Goal: Task Accomplishment & Management: Manage account settings

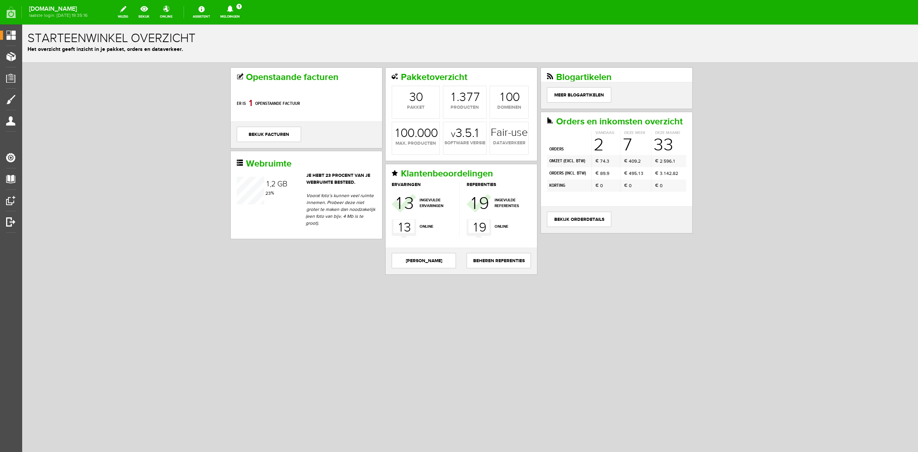
click at [232, 12] on icon at bounding box center [230, 8] width 20 height 7
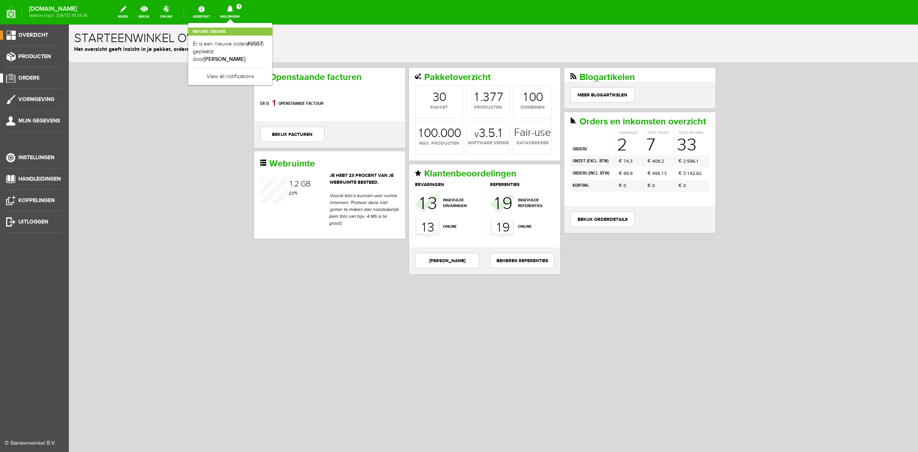
click at [24, 78] on span "Orders" at bounding box center [28, 78] width 21 height 7
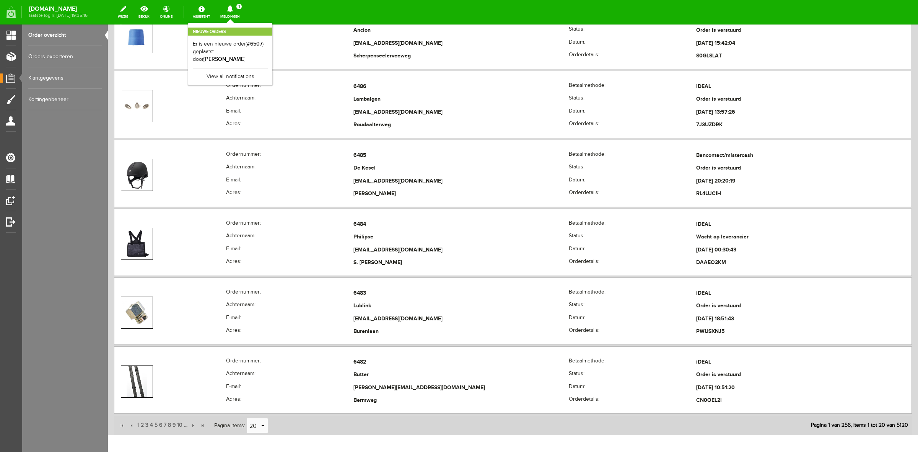
scroll to position [1576, 0]
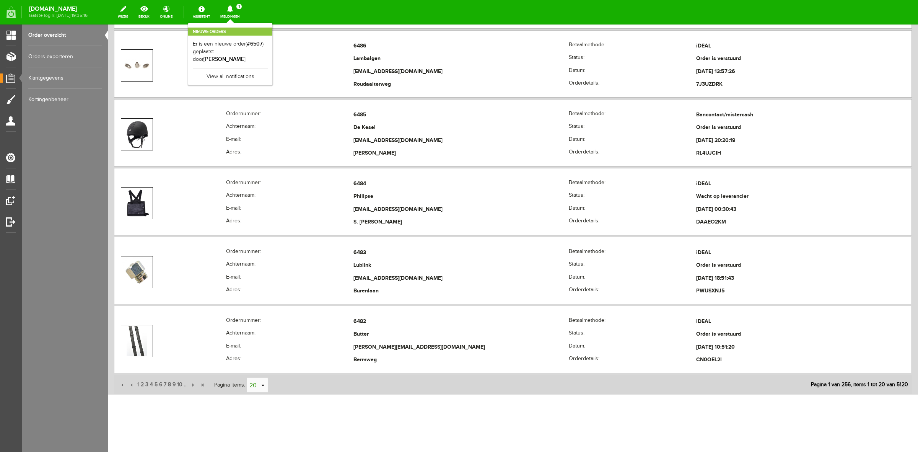
click at [250, 383] on input "20" at bounding box center [253, 385] width 13 height 15
click at [258, 375] on li "50" at bounding box center [258, 375] width 21 height 13
type input "50"
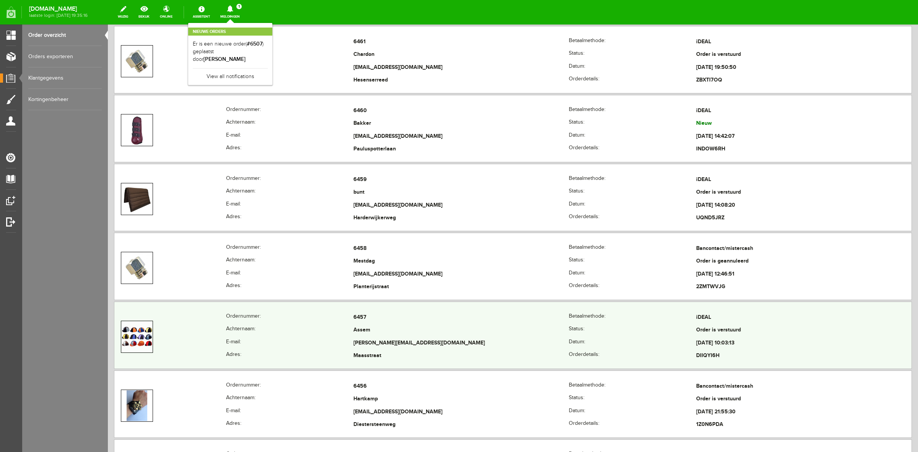
scroll to position [3647, 0]
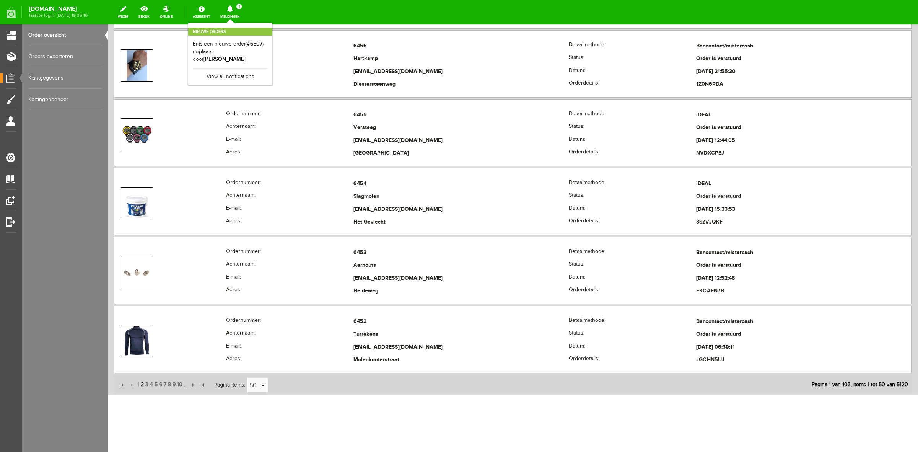
click at [140, 387] on span "2" at bounding box center [142, 384] width 5 height 15
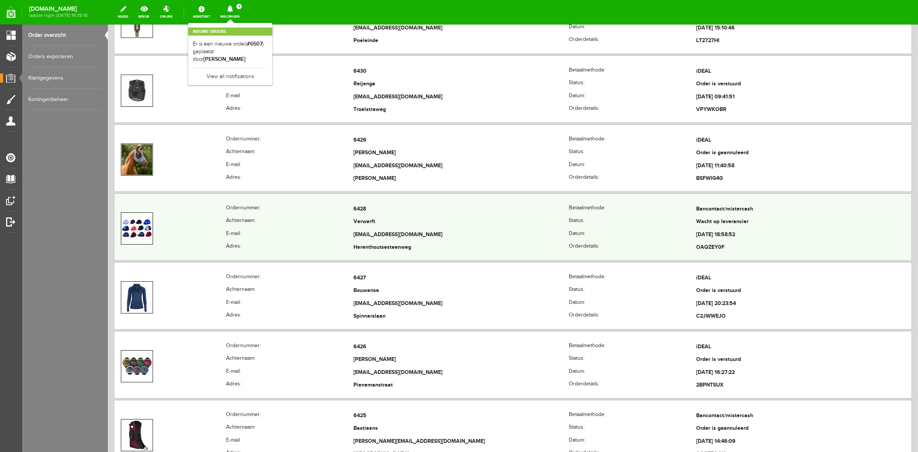
scroll to position [1973, 0]
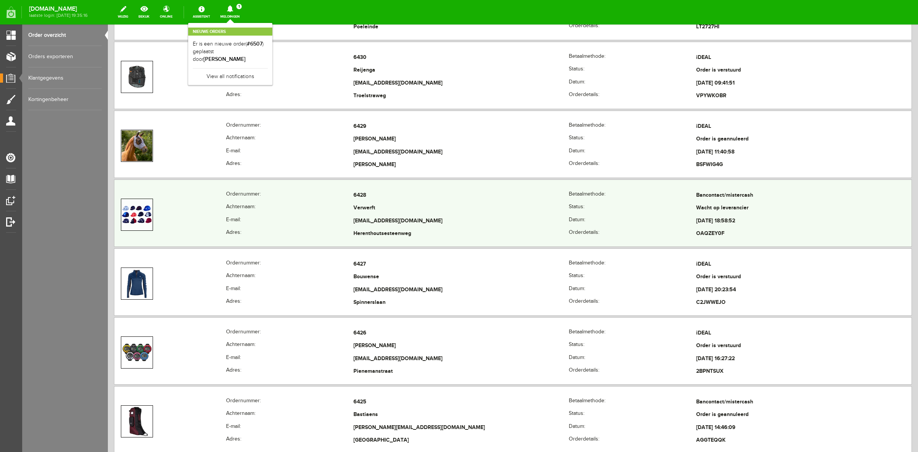
click at [290, 234] on th "Adres:" at bounding box center [289, 234] width 127 height 13
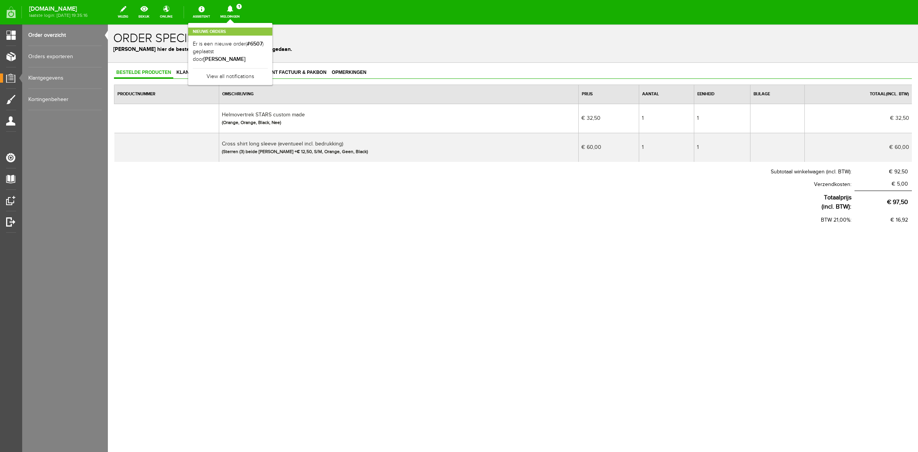
click at [47, 35] on link "Order overzicht" at bounding box center [64, 34] width 73 height 21
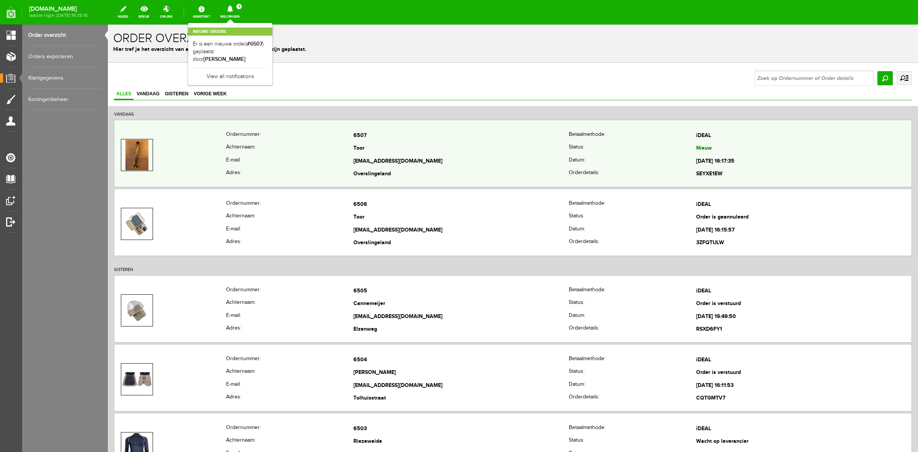
click at [220, 139] on td at bounding box center [170, 154] width 112 height 51
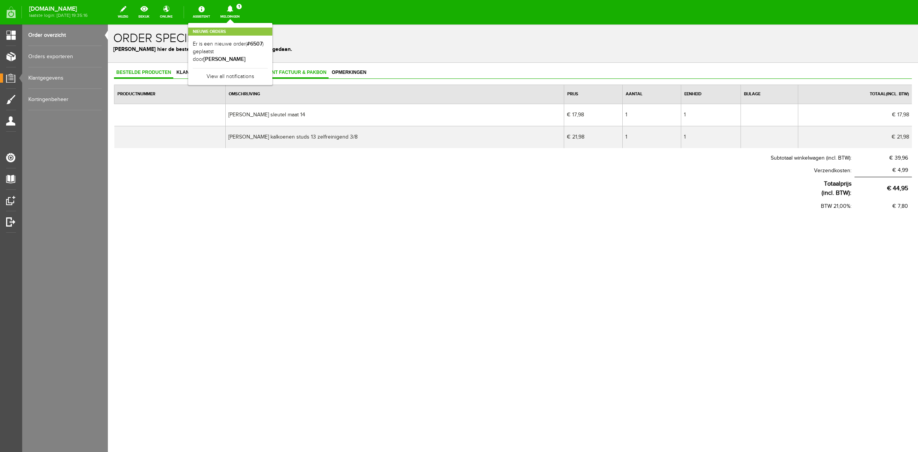
click at [308, 74] on span "Print factuur & pakbon" at bounding box center [295, 72] width 67 height 5
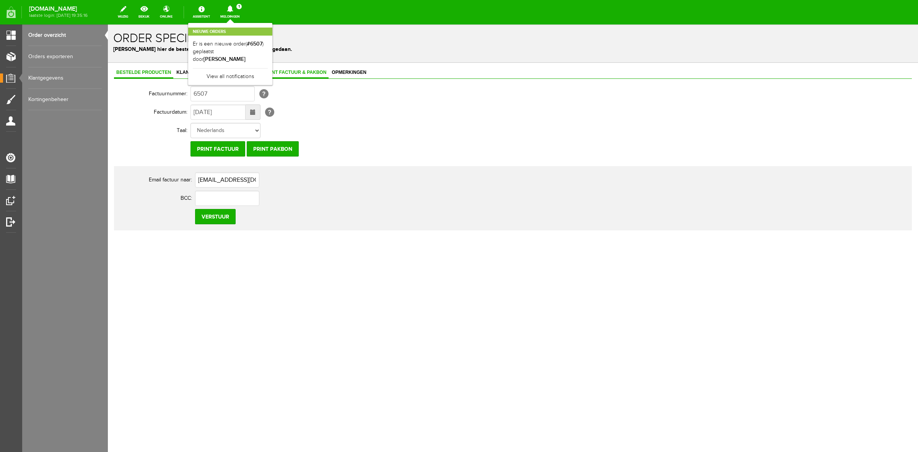
click at [156, 77] on link "Bestelde producten" at bounding box center [143, 72] width 59 height 11
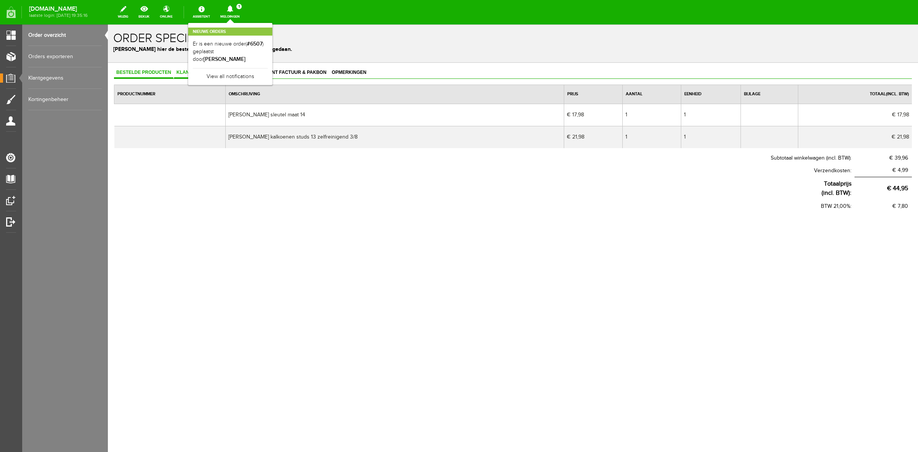
click at [180, 77] on link "Klantgegevens" at bounding box center [197, 72] width 46 height 11
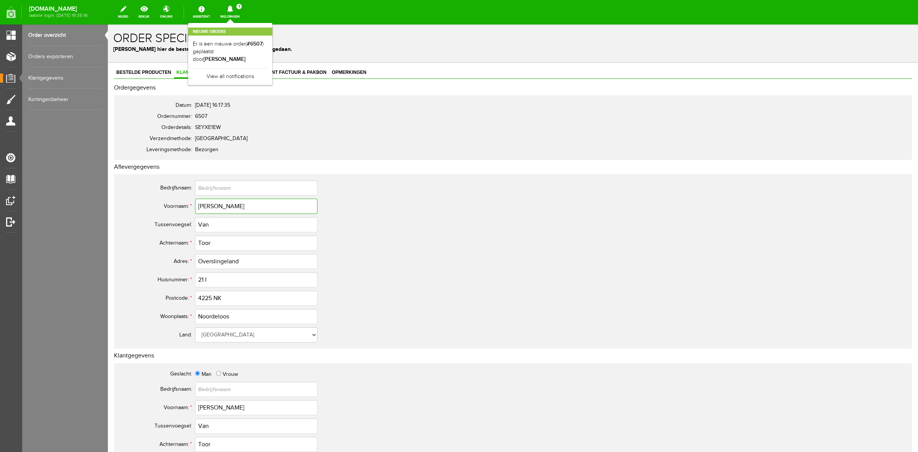
click at [217, 202] on input "[PERSON_NAME]" at bounding box center [256, 206] width 122 height 15
click at [218, 201] on input "[PERSON_NAME]" at bounding box center [256, 206] width 122 height 15
click at [211, 238] on input "Toor" at bounding box center [256, 242] width 122 height 15
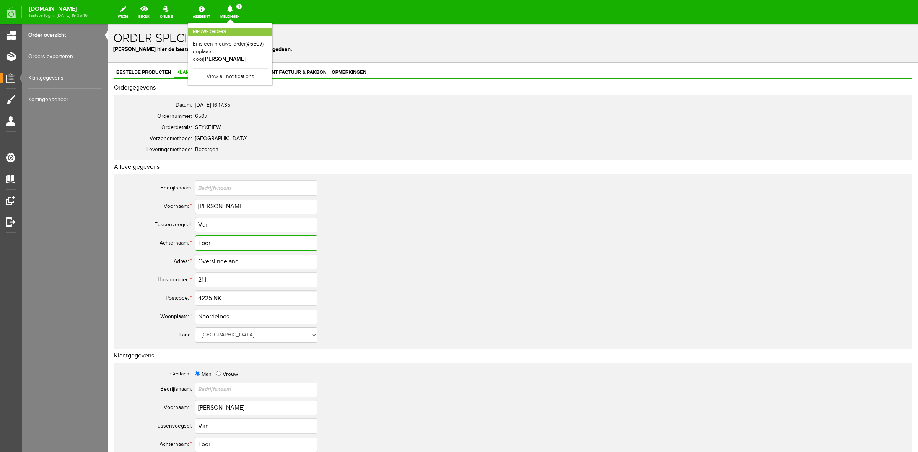
click at [211, 238] on input "Toor" at bounding box center [256, 242] width 122 height 15
click at [213, 240] on input "Toor" at bounding box center [256, 242] width 122 height 15
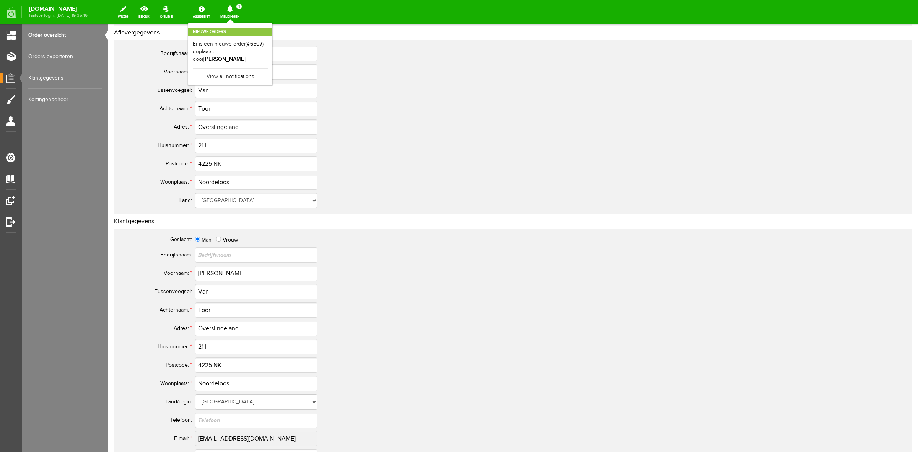
scroll to position [191, 0]
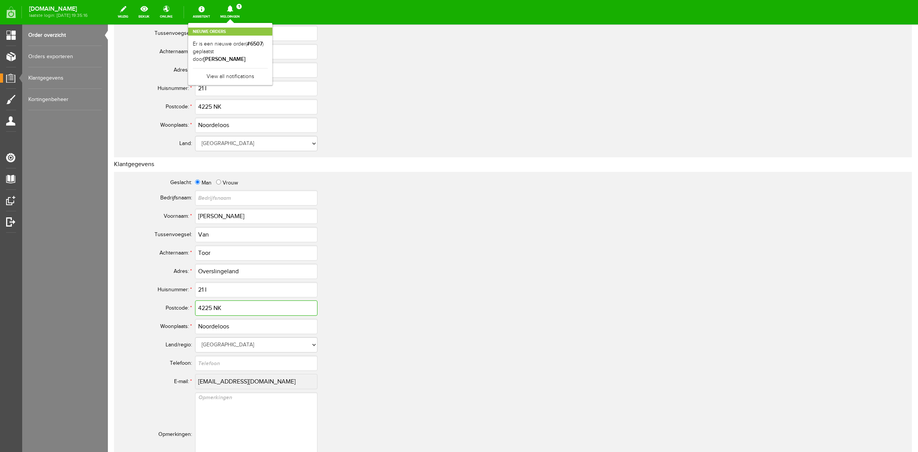
click at [217, 309] on input "4225 NK" at bounding box center [256, 307] width 122 height 15
drag, startPoint x: 213, startPoint y: 288, endPoint x: 206, endPoint y: 288, distance: 6.9
click at [206, 288] on input "21 I" at bounding box center [256, 289] width 122 height 15
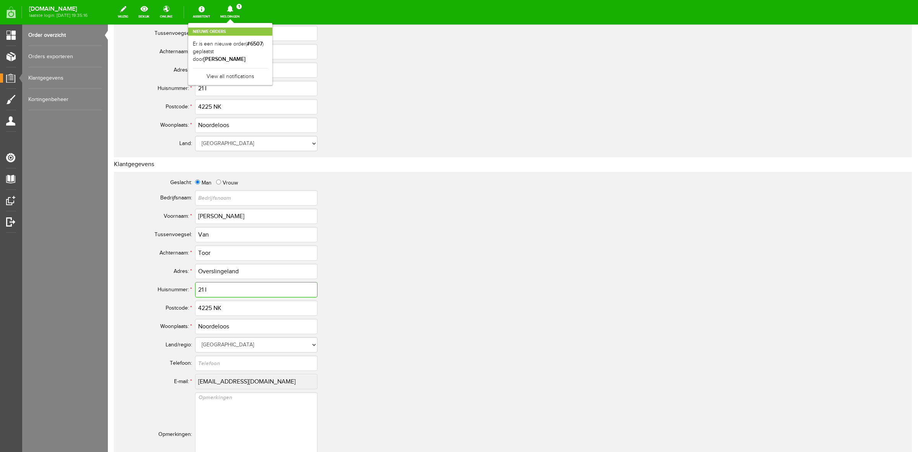
click at [215, 296] on input "21 I" at bounding box center [256, 289] width 122 height 15
drag, startPoint x: 206, startPoint y: 290, endPoint x: 214, endPoint y: 291, distance: 8.9
click at [214, 291] on input "21 I" at bounding box center [256, 289] width 122 height 15
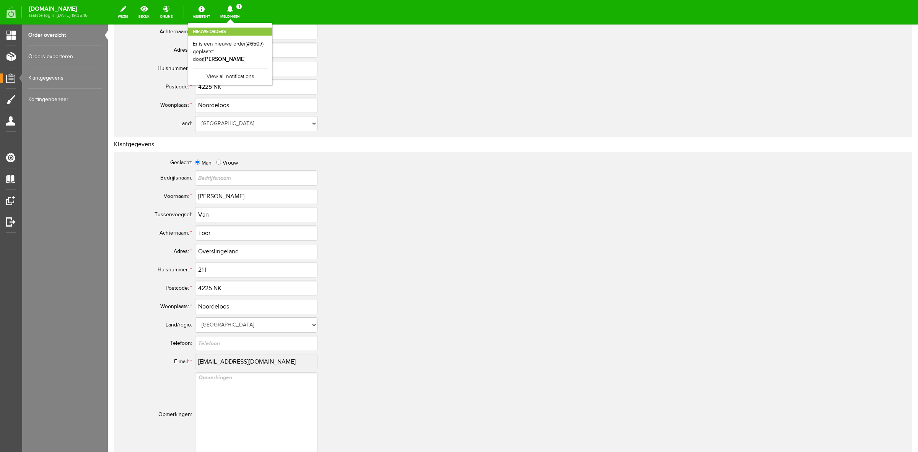
scroll to position [0, 0]
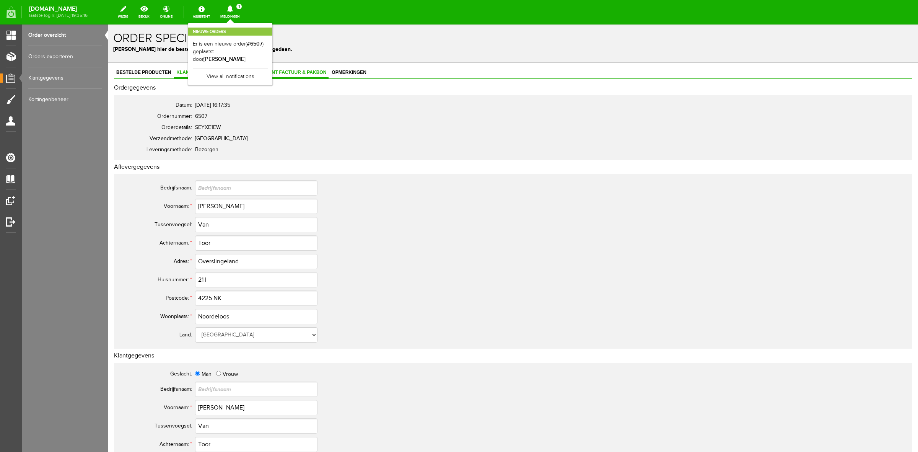
click at [316, 74] on span "Print factuur & pakbon" at bounding box center [295, 72] width 67 height 5
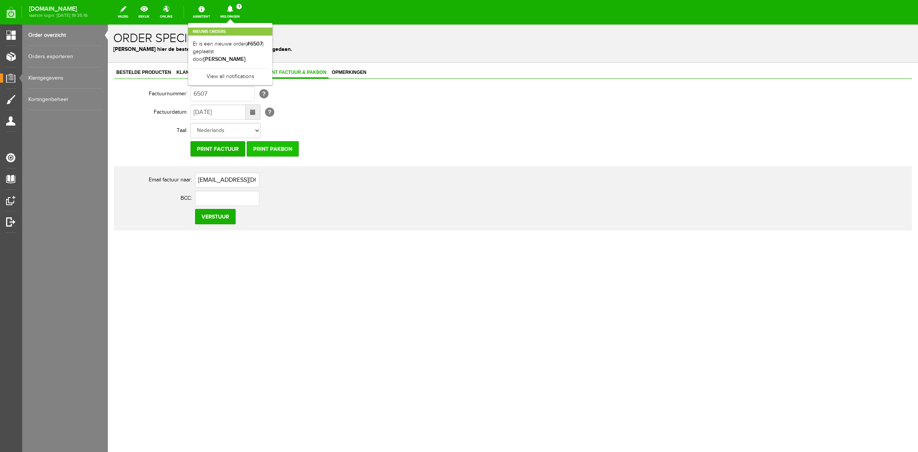
click at [281, 146] on input "Print pakbon" at bounding box center [273, 148] width 52 height 15
click at [180, 72] on span "Klantgegevens" at bounding box center [197, 72] width 46 height 5
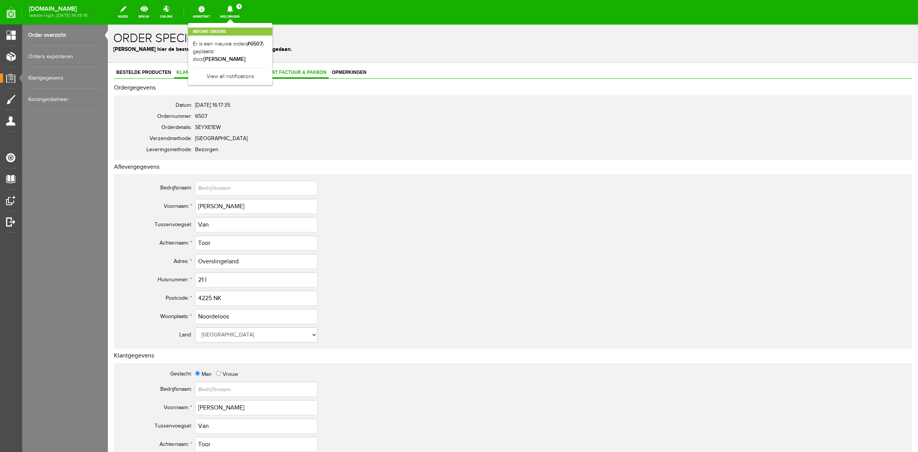
click at [287, 72] on span "Print factuur & pakbon" at bounding box center [295, 72] width 67 height 5
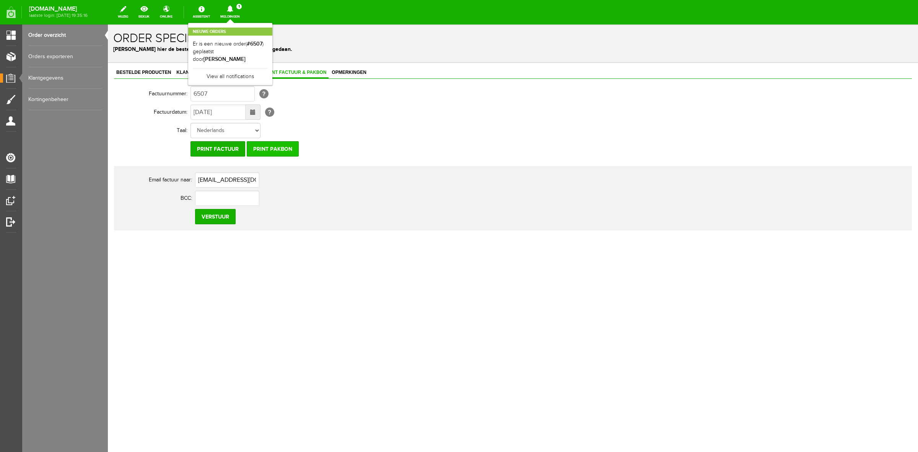
click at [288, 142] on input "Print pakbon" at bounding box center [273, 148] width 52 height 15
click at [253, 42] on link "Er is een nieuwe order( #6507 ) geplaatst door [PERSON_NAME]" at bounding box center [230, 51] width 75 height 23
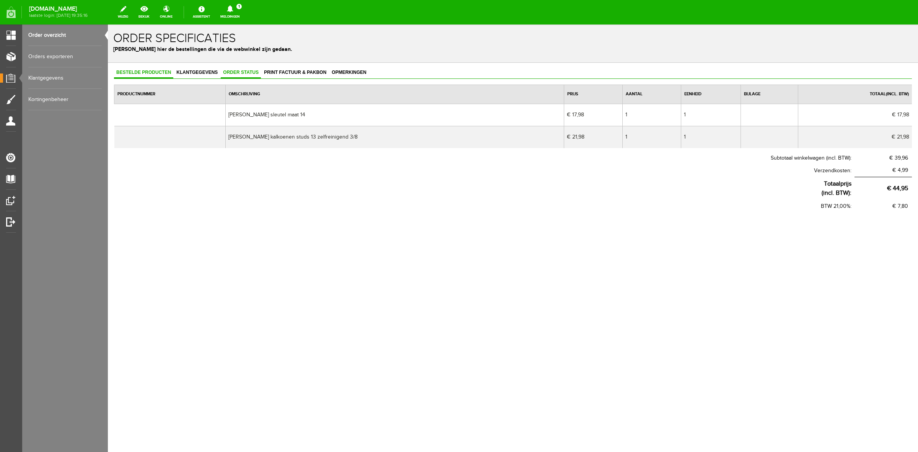
click at [248, 76] on link "Order status" at bounding box center [241, 72] width 40 height 11
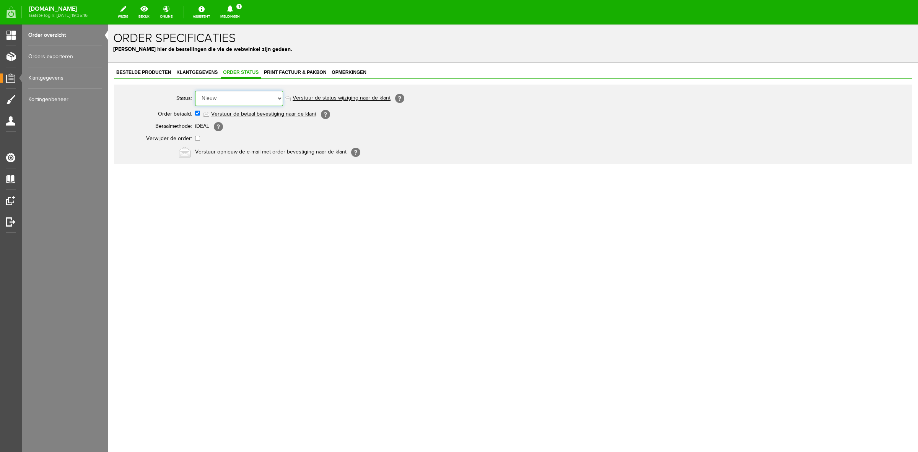
click at [244, 100] on select "Order niet afgerond Nieuw Order in behandeling Wacht op leverancier Wacht op be…" at bounding box center [239, 98] width 88 height 15
select select "5"
click at [195, 91] on select "Order niet afgerond Nieuw Order in behandeling Wacht op leverancier Wacht op be…" at bounding box center [239, 98] width 88 height 15
click at [364, 96] on link "Verstuur de status wijziging naar de klant" at bounding box center [342, 98] width 98 height 6
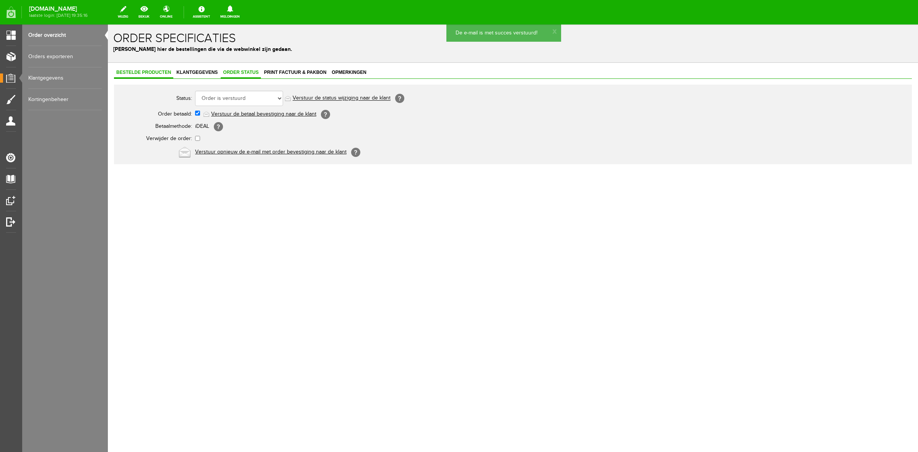
click at [163, 75] on link "Bestelde producten" at bounding box center [143, 72] width 59 height 11
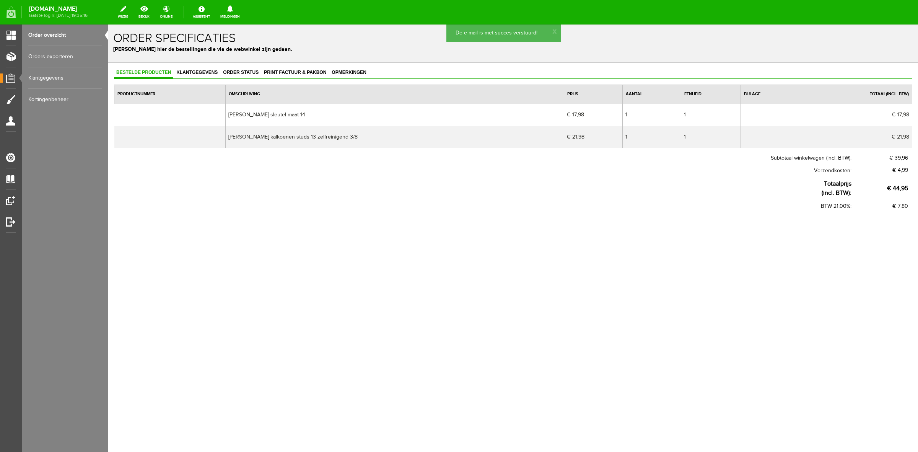
click at [55, 35] on link "Order overzicht" at bounding box center [64, 34] width 73 height 21
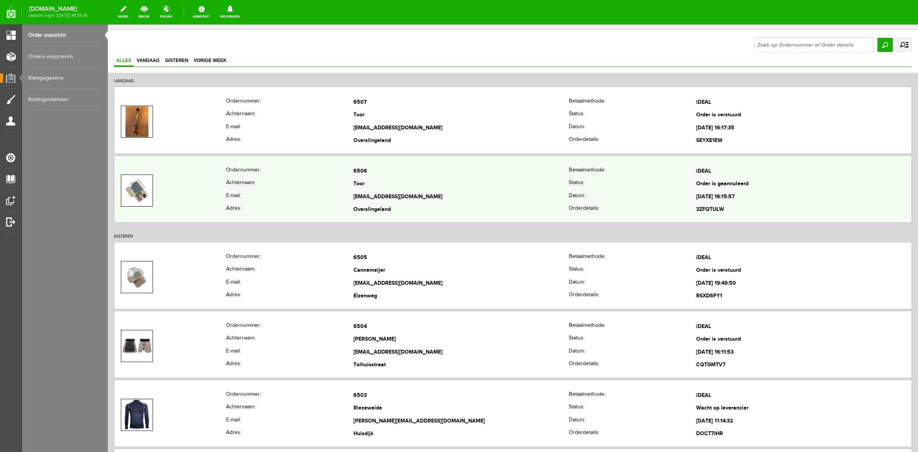
scroll to position [191, 0]
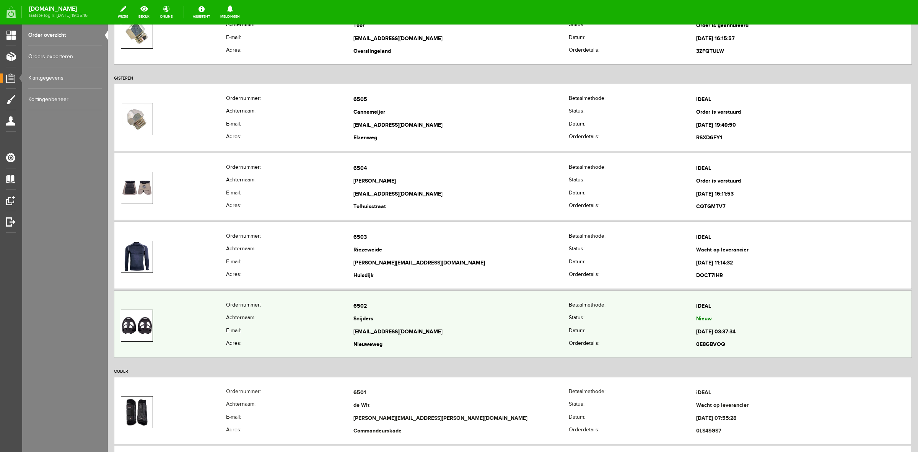
click at [287, 349] on th "Adres:" at bounding box center [289, 345] width 127 height 13
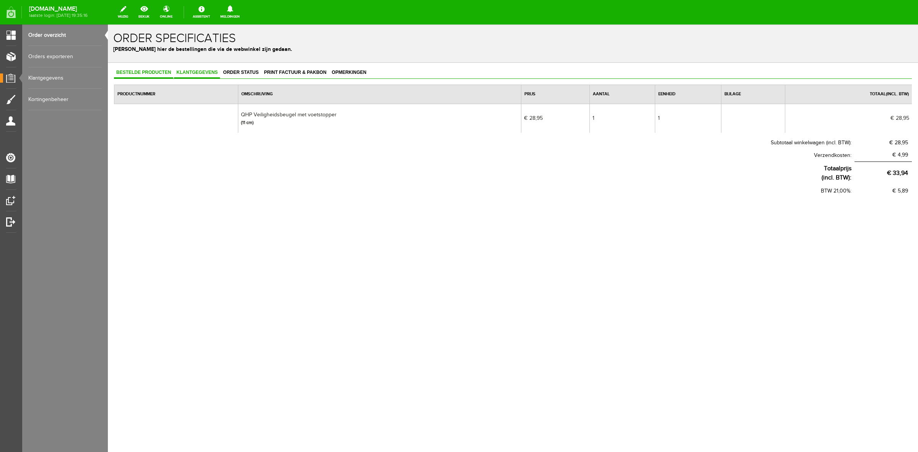
click at [197, 70] on span "Klantgegevens" at bounding box center [197, 72] width 46 height 5
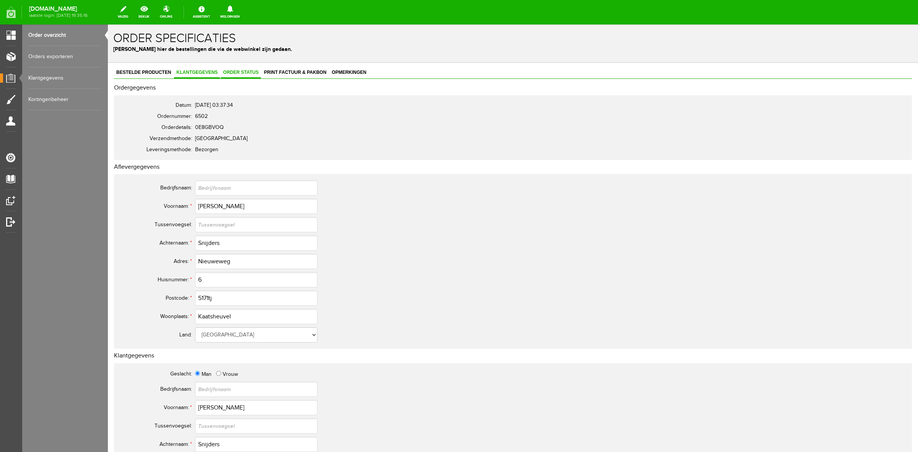
click at [236, 75] on span "Order status" at bounding box center [241, 72] width 40 height 5
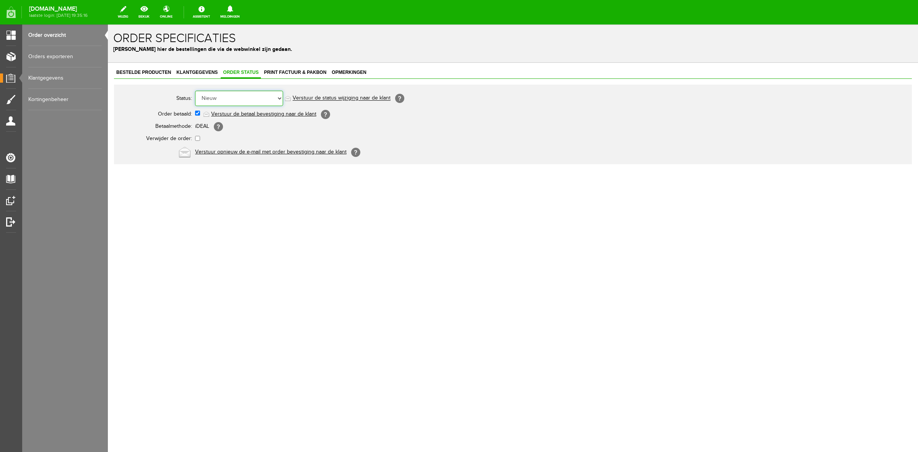
click at [238, 92] on select "Order niet afgerond Nieuw Order in behandeling Wacht op leverancier Wacht op be…" at bounding box center [239, 98] width 88 height 15
select select "7"
click at [195, 91] on select "Order niet afgerond Nieuw Order in behandeling Wacht op leverancier Wacht op be…" at bounding box center [239, 98] width 88 height 15
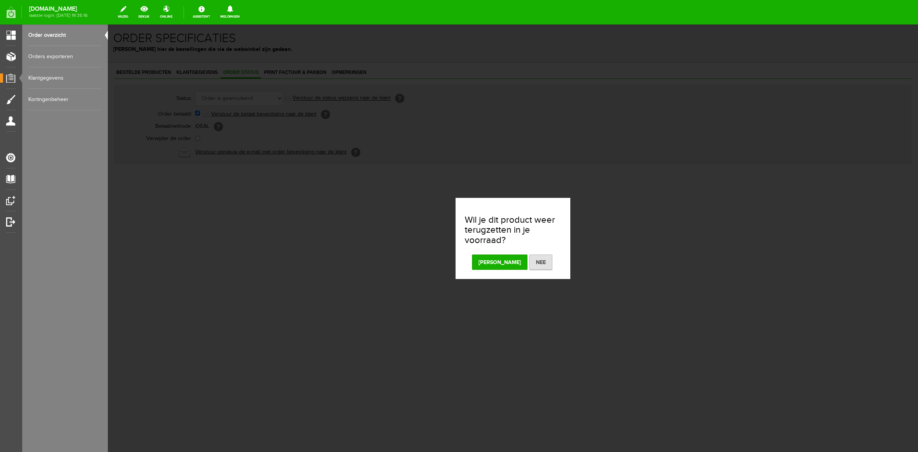
click at [499, 262] on button "[PERSON_NAME]" at bounding box center [499, 261] width 55 height 15
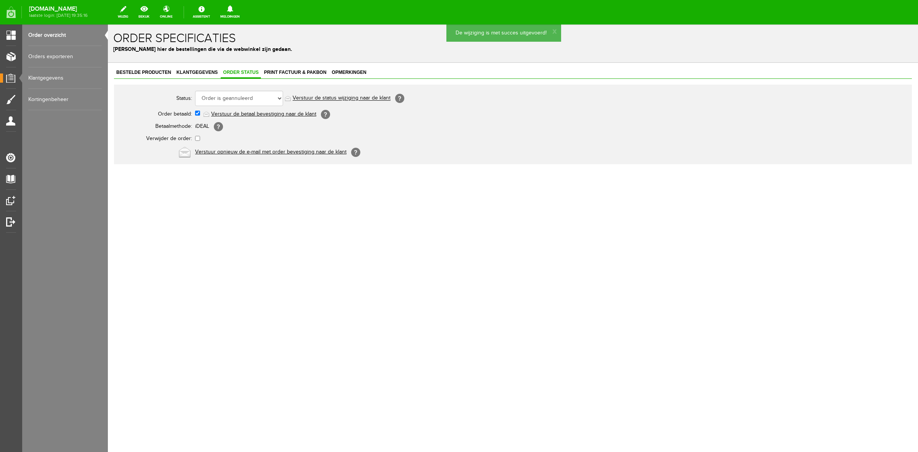
click at [339, 96] on link "Verstuur de status wijziging naar de klant" at bounding box center [342, 98] width 98 height 6
click at [179, 75] on link "Klantgegevens" at bounding box center [197, 72] width 46 height 11
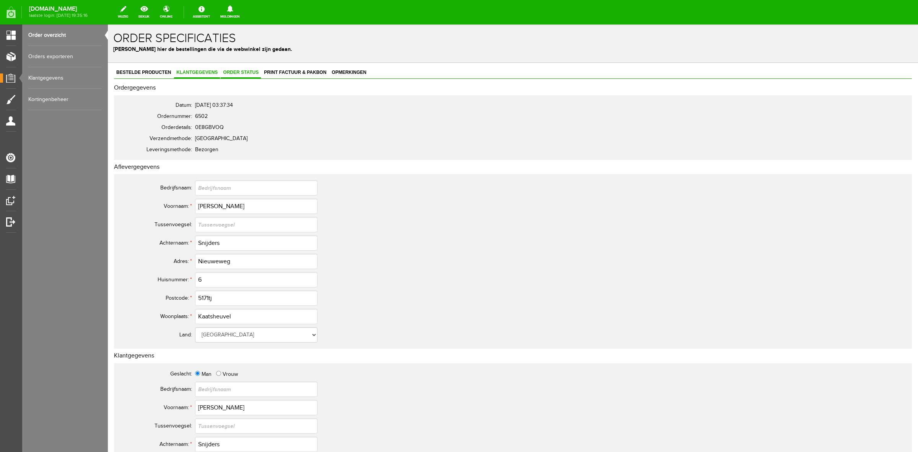
click at [257, 75] on link "Order status" at bounding box center [241, 72] width 40 height 11
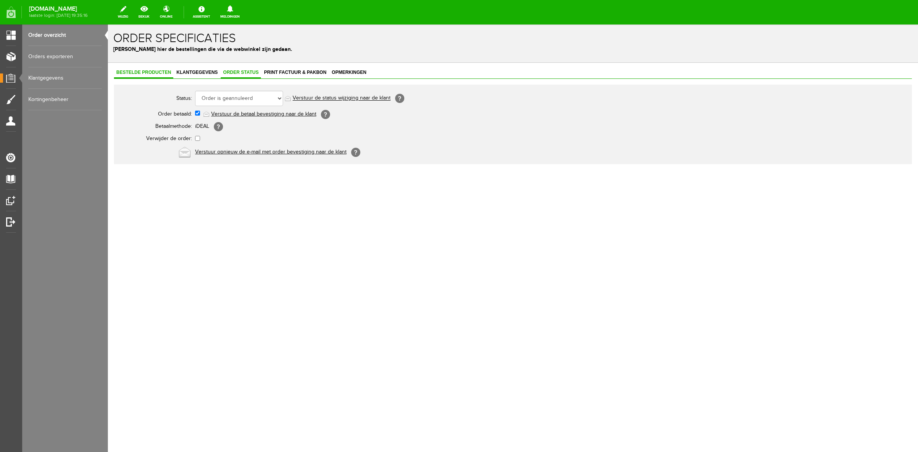
click at [142, 70] on span "Bestelde producten" at bounding box center [143, 72] width 59 height 5
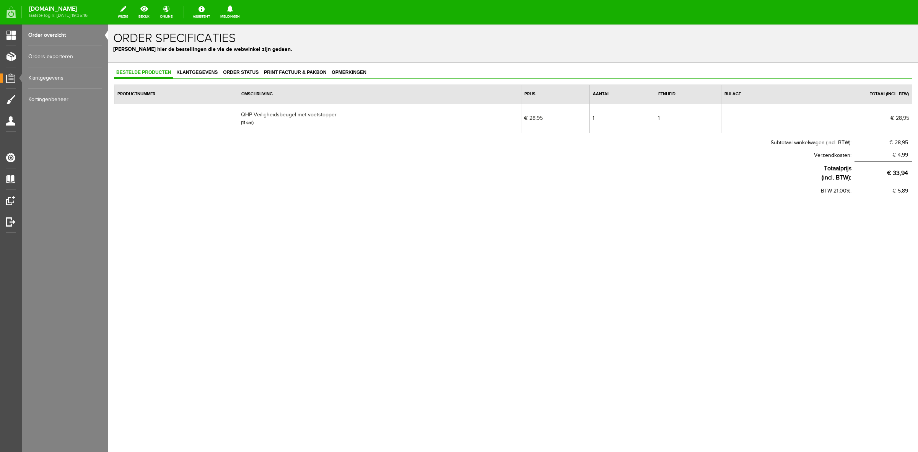
click at [272, 117] on td "QHP Veiligheidsbeugel met voetstopper (11 cm)" at bounding box center [379, 118] width 283 height 29
copy td "QHP Veiligheidsbeugel met voetstopper"
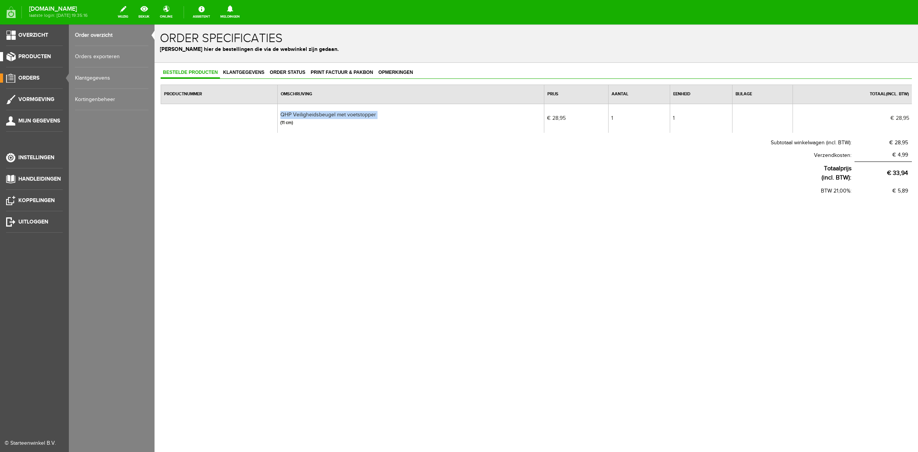
click at [23, 59] on span "Producten" at bounding box center [34, 56] width 33 height 7
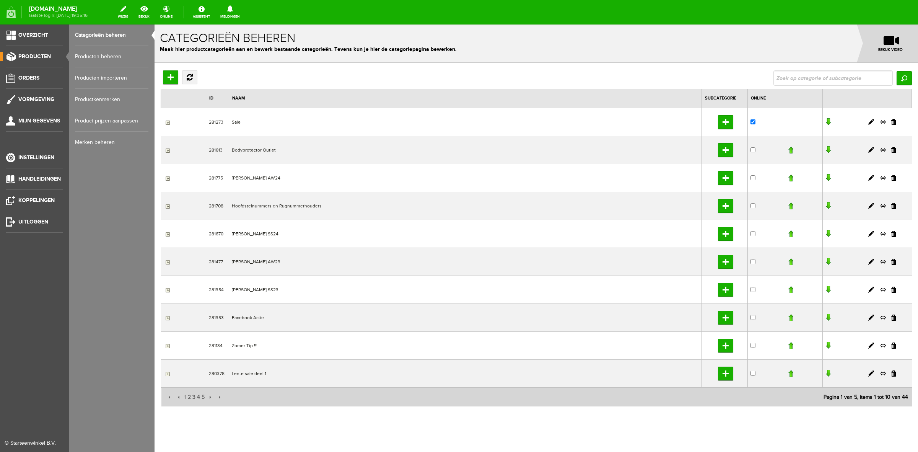
click at [80, 53] on link "Producten beheren" at bounding box center [111, 56] width 73 height 21
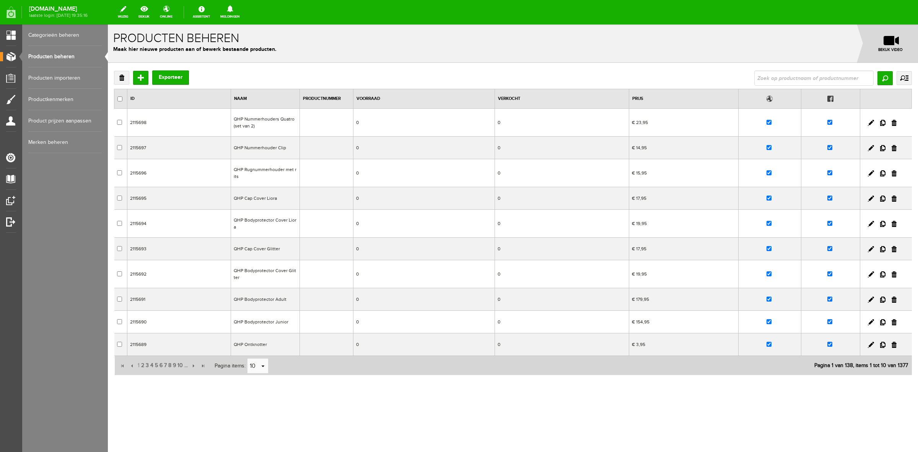
click at [774, 69] on div "Verwijderen Toevoegen Exporteer Zoeken uitgebreid zoeken Categorie Sale Bodypro…" at bounding box center [513, 248] width 811 height 370
click at [771, 73] on input "text" at bounding box center [814, 77] width 119 height 15
paste input "QHP Veiligheidsbeugel met voetstopper"
type input "QHP Veiligheidsbeugel met voetstopper"
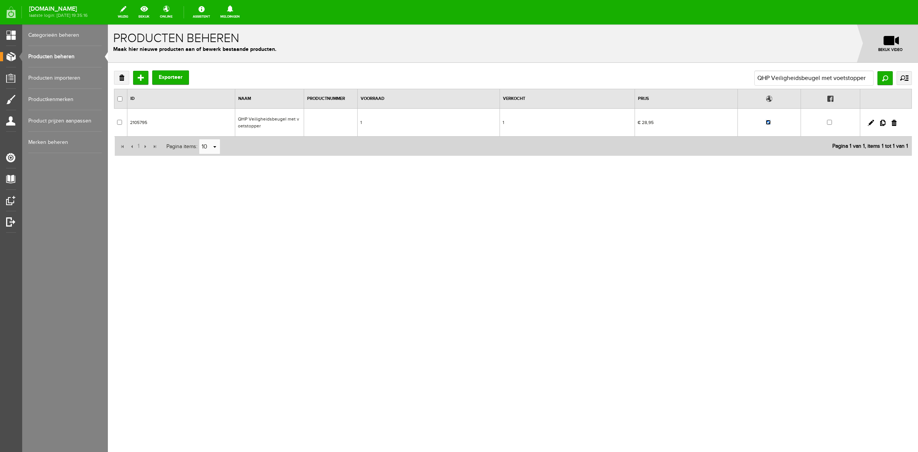
click at [768, 122] on input "checkbox" at bounding box center [768, 122] width 5 height 5
checkbox input "false"
click at [80, 54] on link "Producten beheren" at bounding box center [64, 56] width 73 height 21
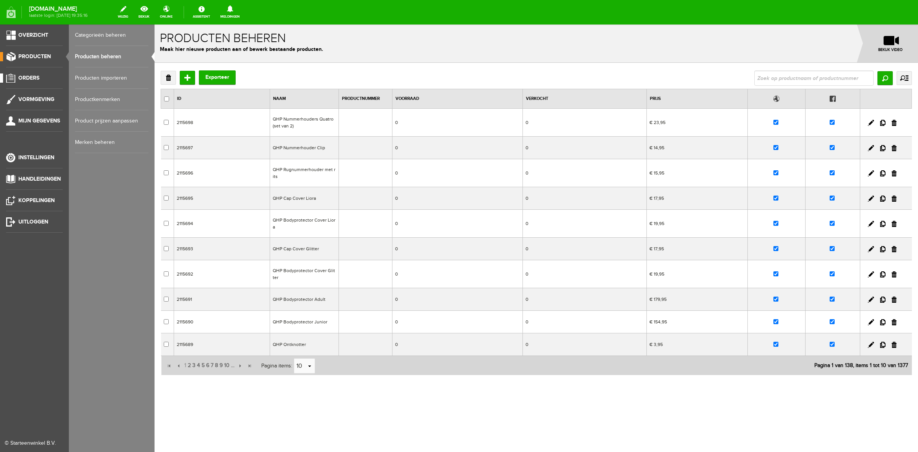
click at [33, 77] on span "Orders" at bounding box center [28, 78] width 21 height 7
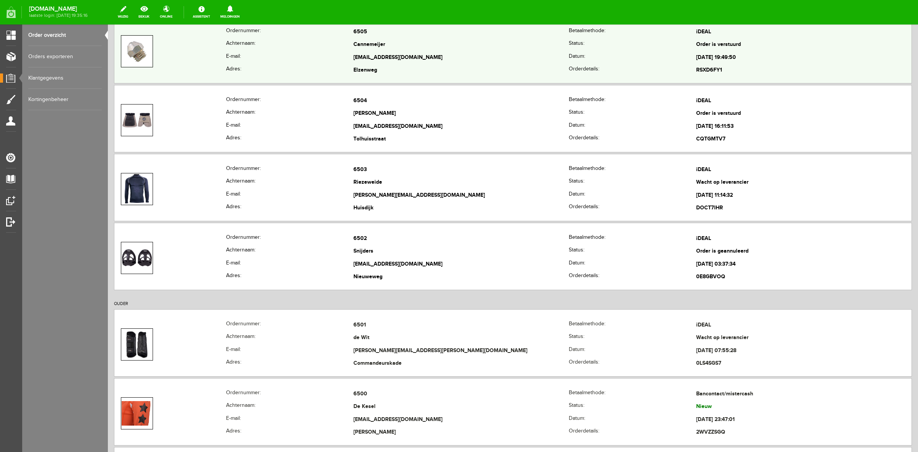
scroll to position [287, 0]
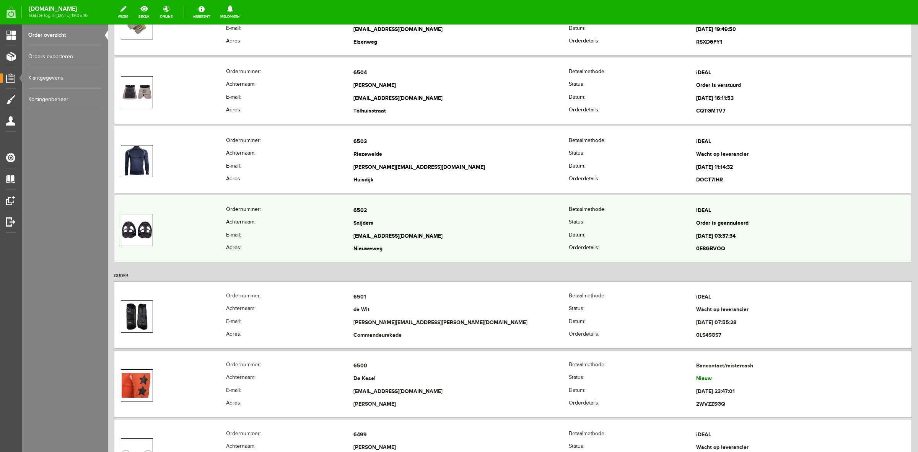
click at [276, 219] on th "Achternaam:" at bounding box center [289, 223] width 127 height 13
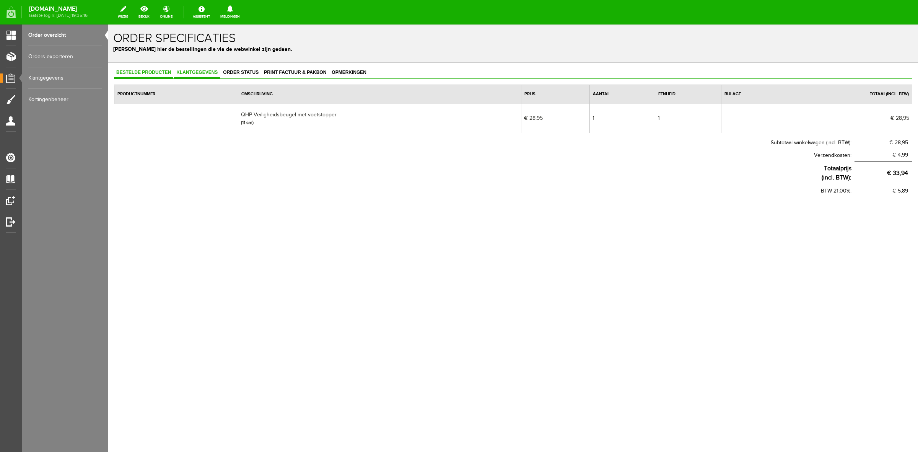
click at [202, 74] on span "Klantgegevens" at bounding box center [197, 72] width 46 height 5
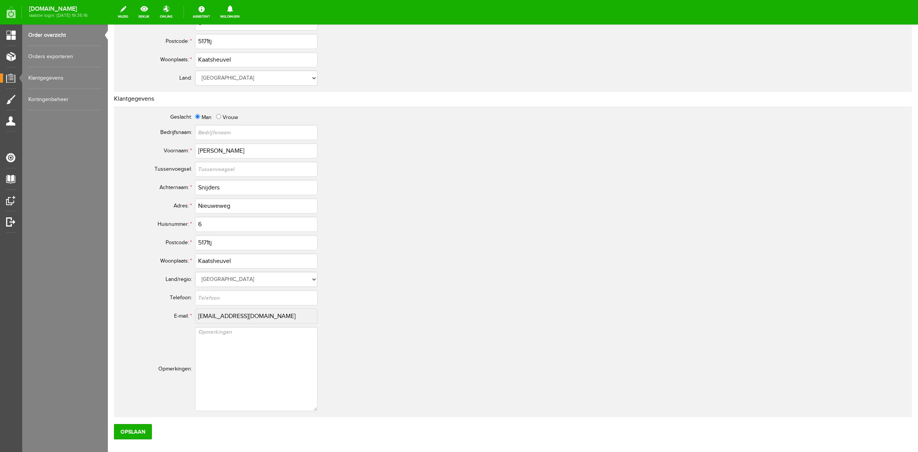
scroll to position [253, 0]
click at [83, 34] on link "Order overzicht" at bounding box center [64, 34] width 73 height 21
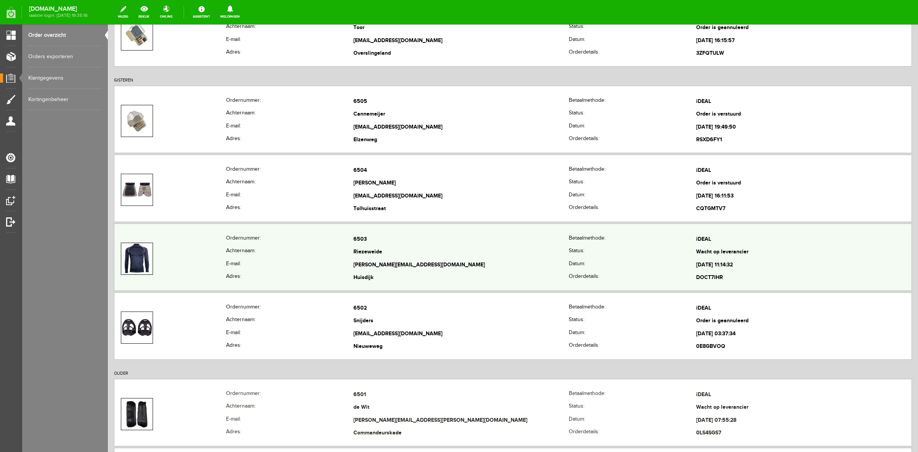
scroll to position [191, 0]
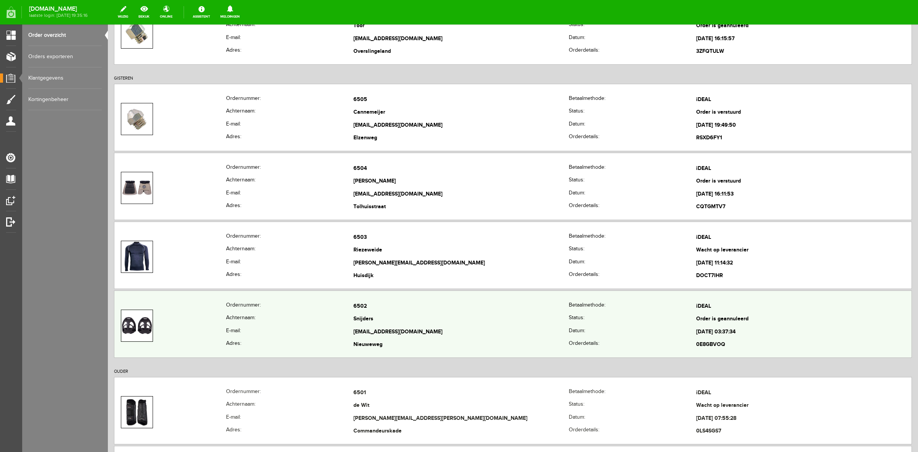
click at [219, 325] on td at bounding box center [170, 325] width 112 height 51
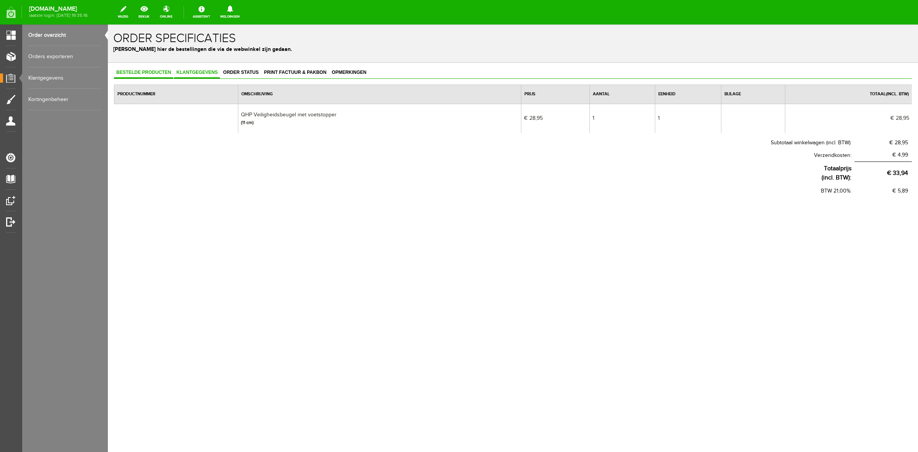
click at [186, 73] on span "Klantgegevens" at bounding box center [197, 72] width 46 height 5
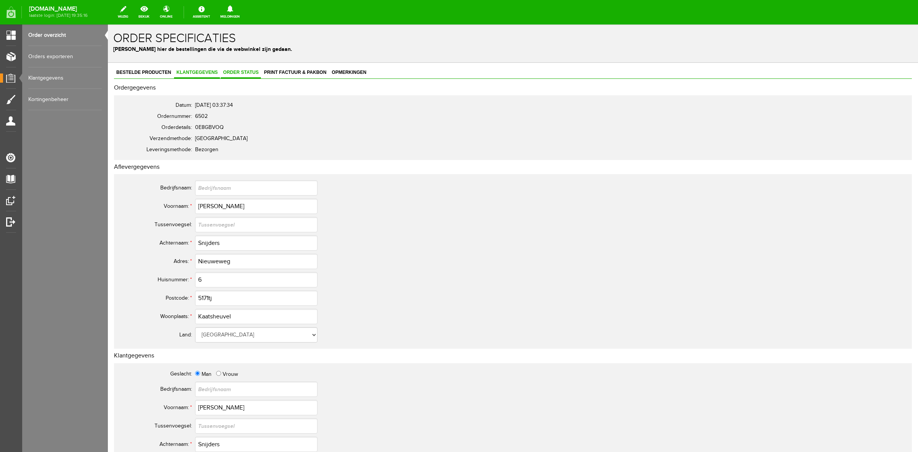
click at [232, 73] on span "Order status" at bounding box center [241, 72] width 40 height 5
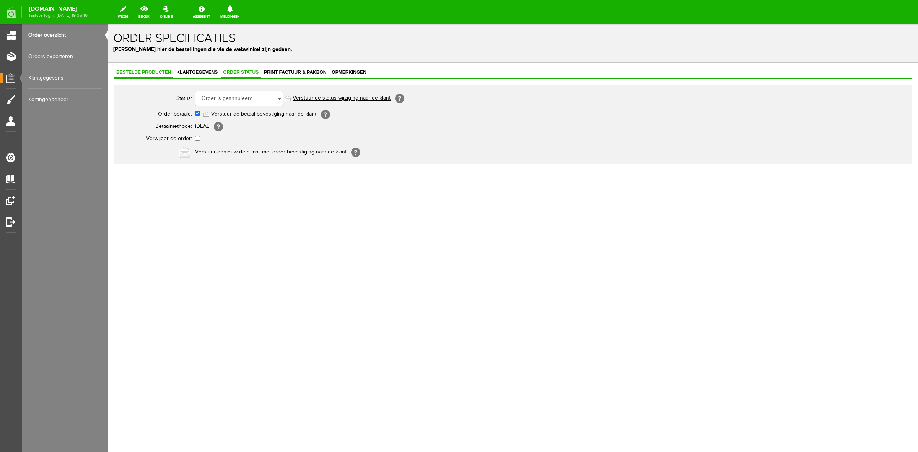
click at [159, 73] on span "Bestelde producten" at bounding box center [143, 72] width 59 height 5
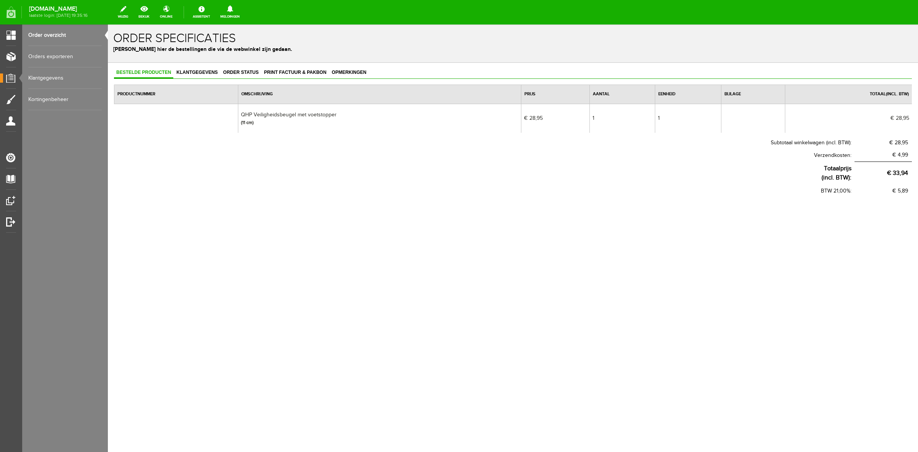
click at [62, 39] on link "Order overzicht" at bounding box center [64, 34] width 73 height 21
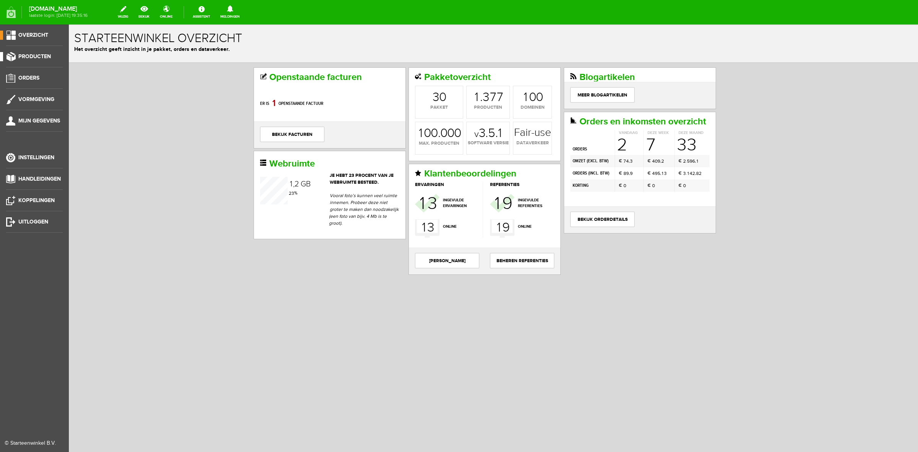
click at [36, 55] on span "Producten" at bounding box center [34, 56] width 33 height 7
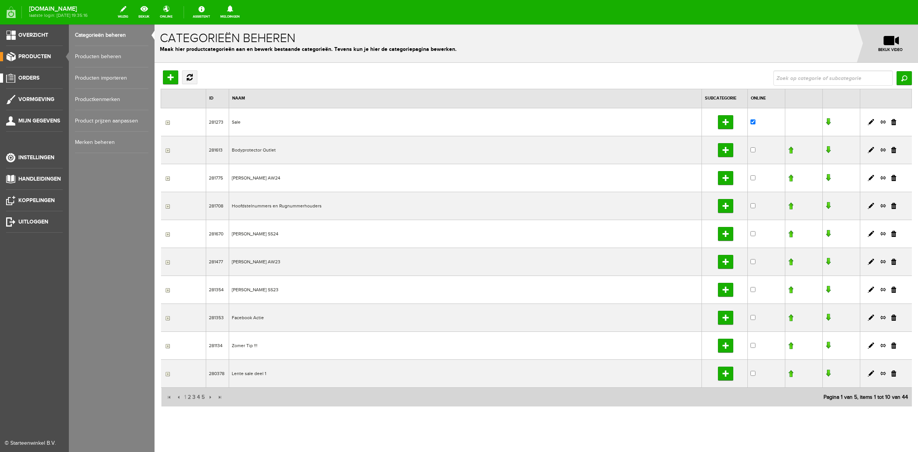
click at [36, 78] on span "Orders" at bounding box center [28, 78] width 21 height 7
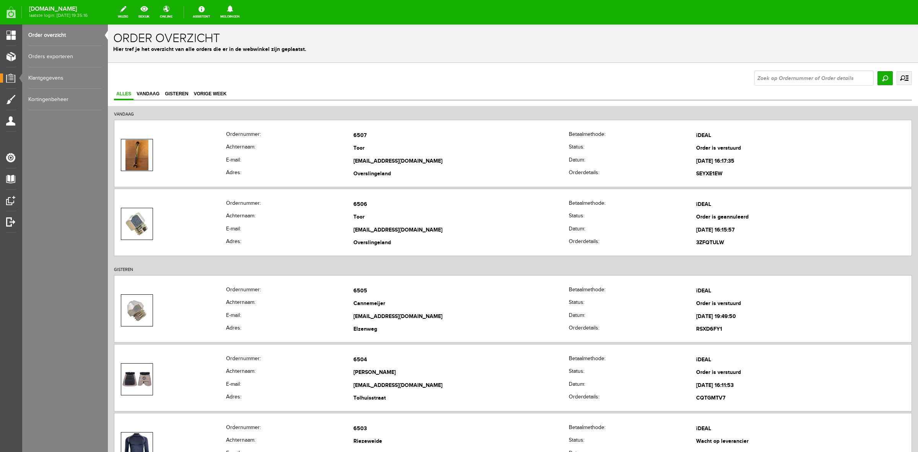
click at [786, 72] on input "text" at bounding box center [814, 77] width 119 height 15
type input "6460"
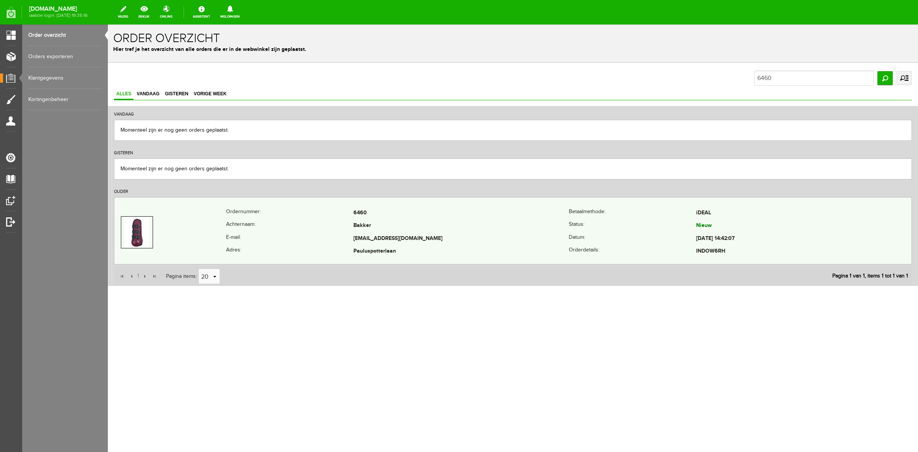
click at [266, 246] on th "Adres:" at bounding box center [289, 251] width 127 height 13
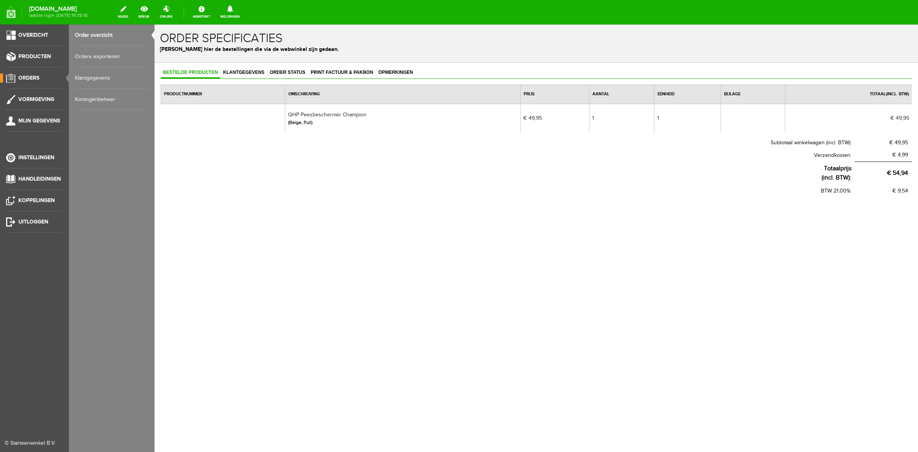
click at [85, 33] on link "Order overzicht" at bounding box center [111, 34] width 73 height 21
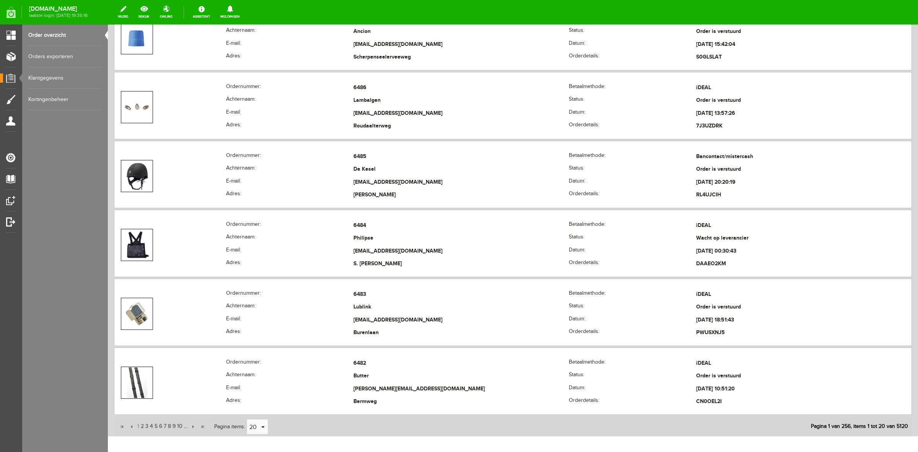
scroll to position [1576, 0]
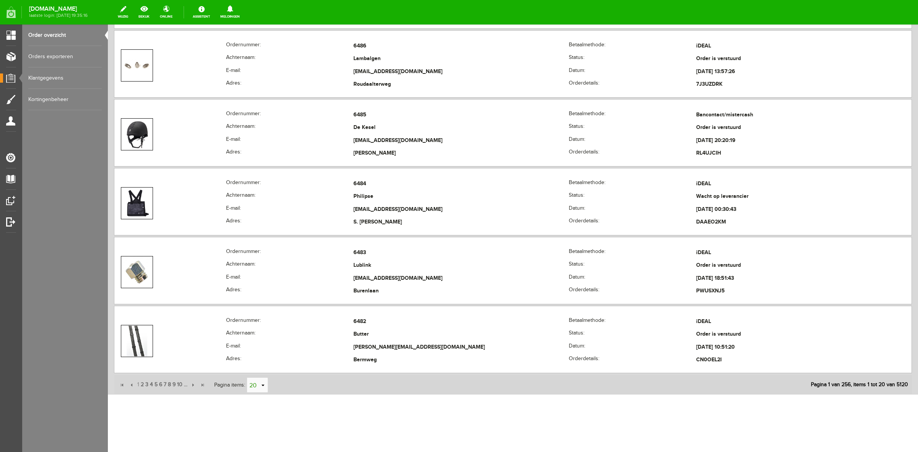
click at [261, 384] on link "select" at bounding box center [263, 385] width 6 height 15
